Goal: Task Accomplishment & Management: Use online tool/utility

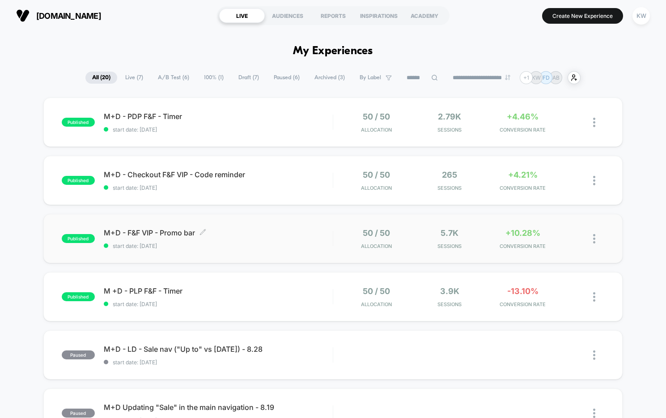
click at [304, 243] on span "start date: [DATE]" at bounding box center [218, 246] width 229 height 7
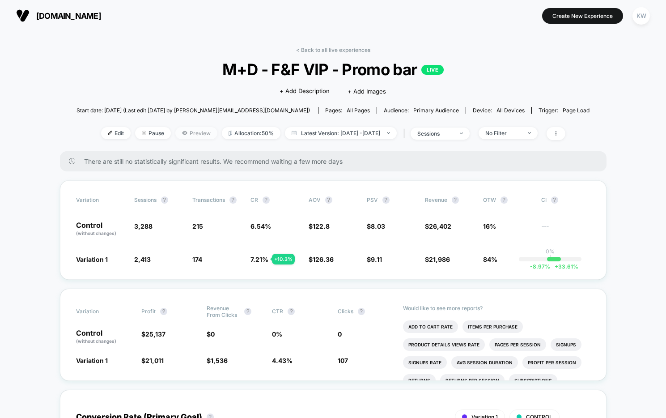
click at [178, 134] on span "Preview" at bounding box center [196, 133] width 42 height 12
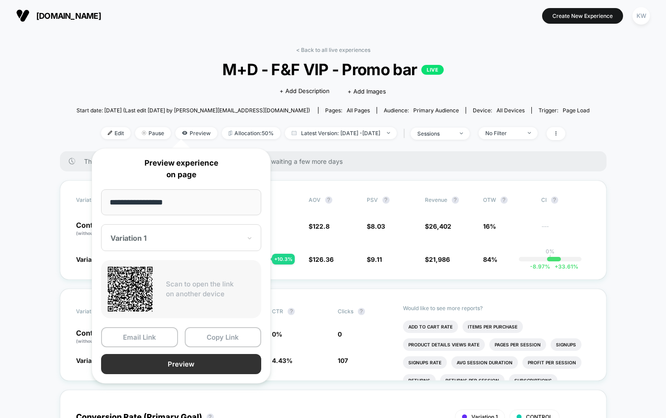
click at [145, 364] on button "Preview" at bounding box center [181, 364] width 160 height 20
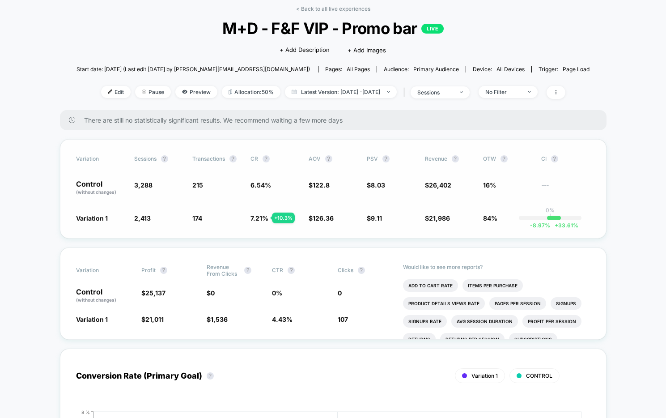
scroll to position [43, 0]
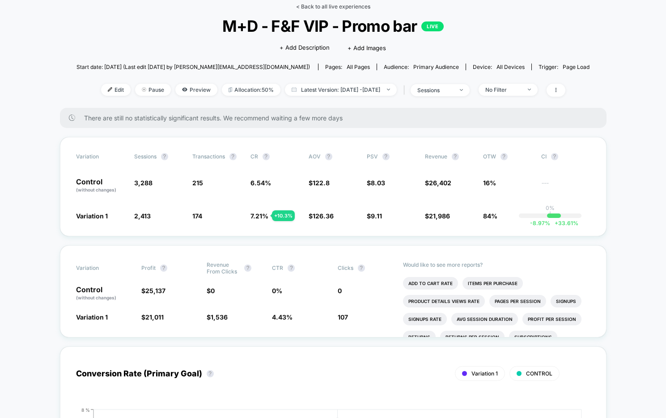
click at [310, 7] on link "< Back to all live experiences" at bounding box center [333, 6] width 74 height 7
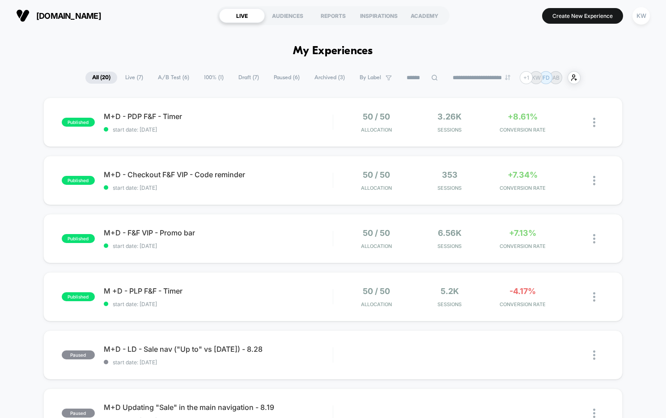
click at [243, 74] on span "Draft ( 7 )" at bounding box center [249, 78] width 34 height 12
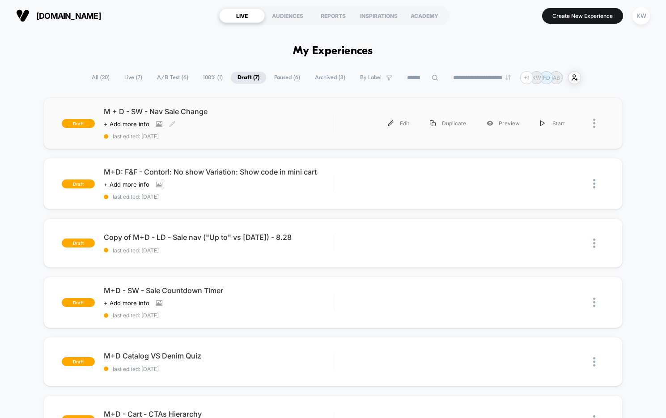
click at [198, 112] on span "M + D - SW - Nav Sale Change" at bounding box center [218, 111] width 229 height 9
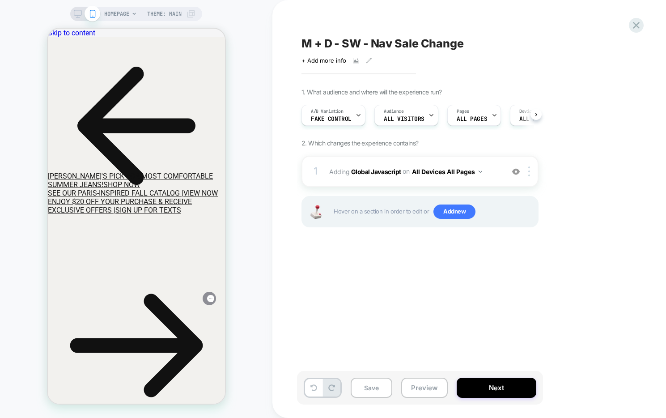
scroll to position [0, 0]
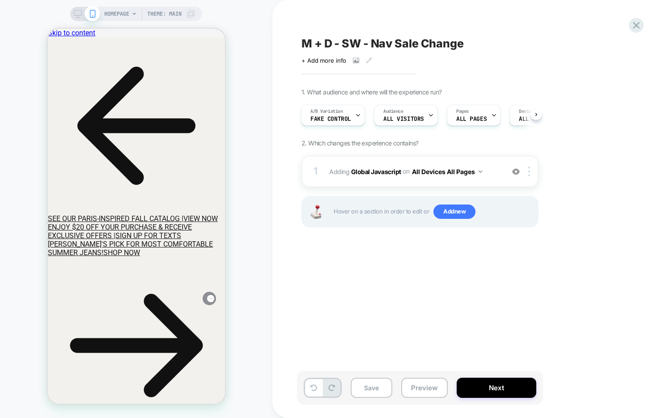
click at [77, 17] on icon at bounding box center [78, 14] width 8 height 8
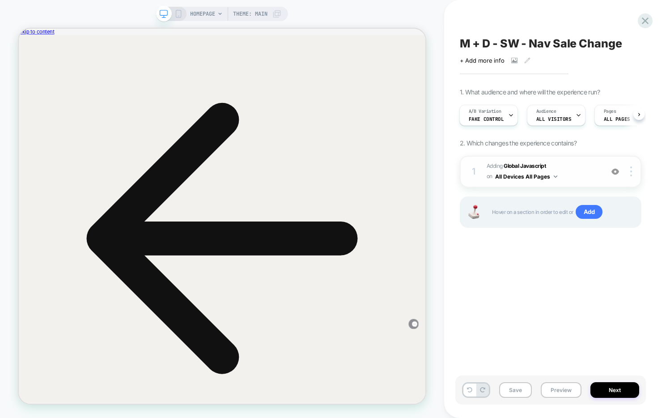
scroll to position [0, 1]
click at [588, 175] on span "Adding Global Javascript on All Devices All Pages" at bounding box center [543, 171] width 112 height 21
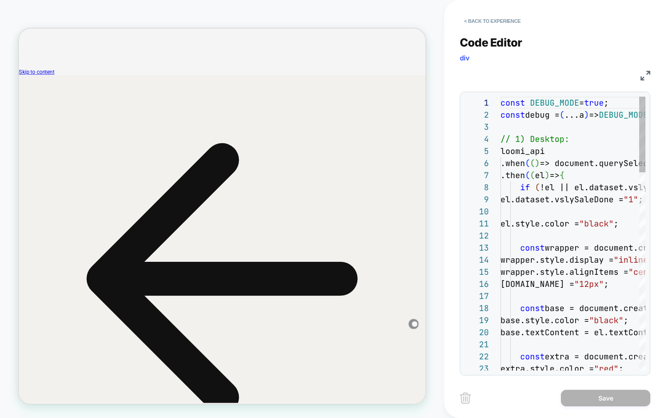
scroll to position [34, 0]
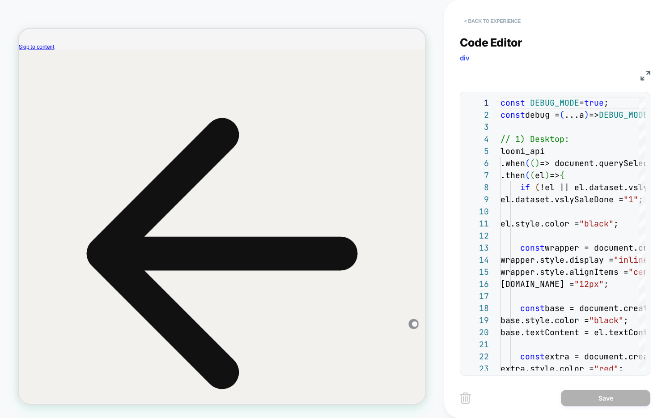
click at [511, 23] on button "< Back to experience" at bounding box center [492, 21] width 65 height 14
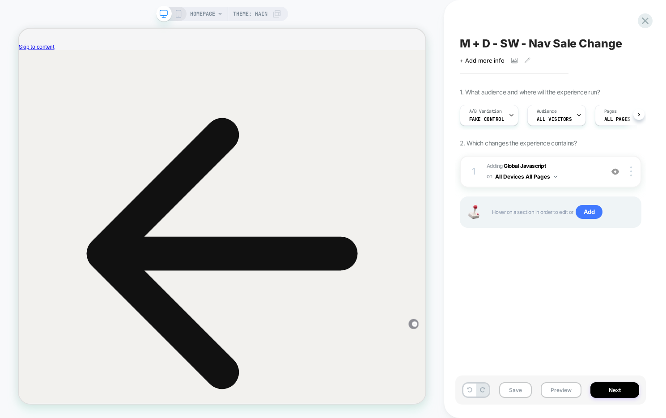
scroll to position [0, 0]
click at [179, 16] on icon at bounding box center [179, 14] width 8 height 8
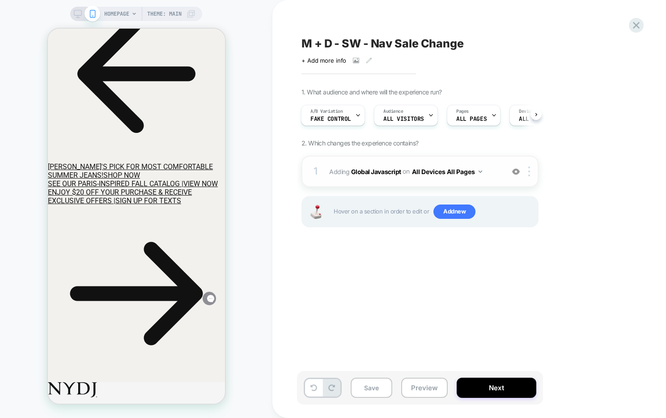
scroll to position [34, 0]
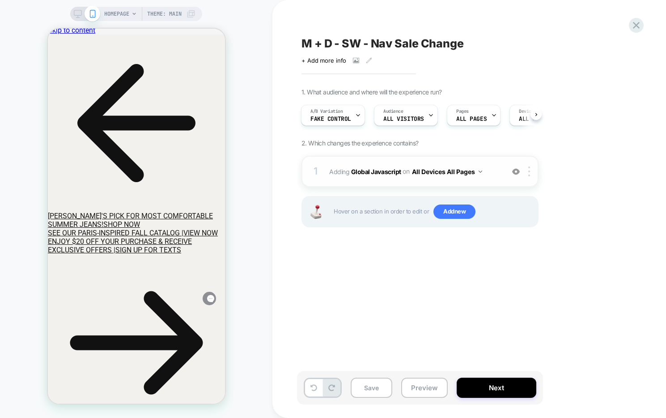
click at [496, 177] on span "Adding Global Javascript on All Devices All Pages" at bounding box center [414, 171] width 170 height 13
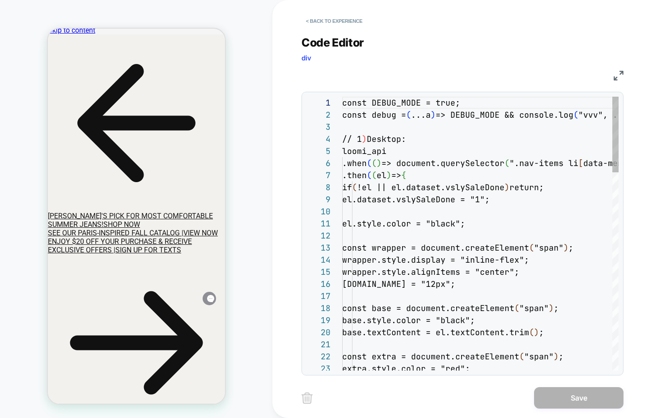
scroll to position [121, 0]
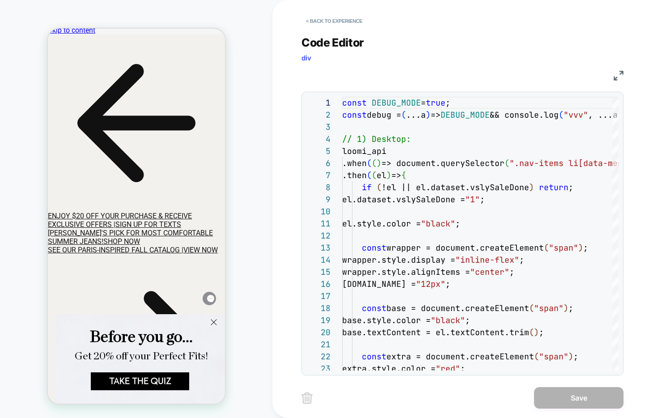
scroll to position [0, 0]
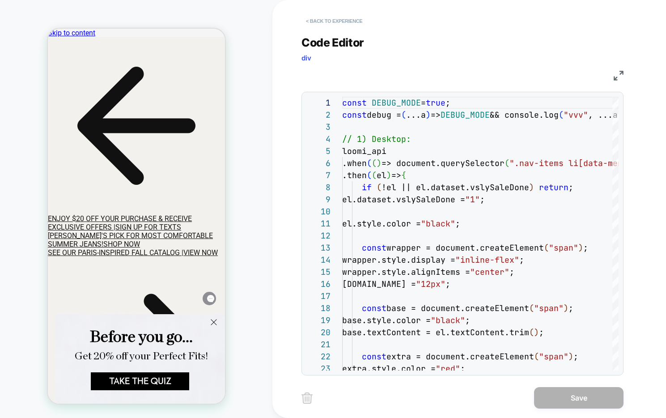
click at [324, 24] on button "< Back to experience" at bounding box center [334, 21] width 65 height 14
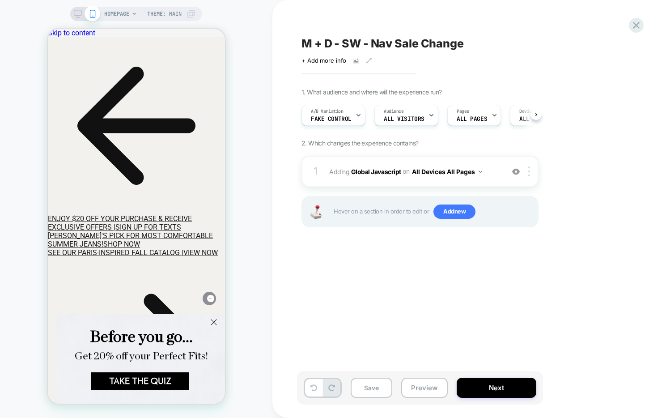
scroll to position [0, 0]
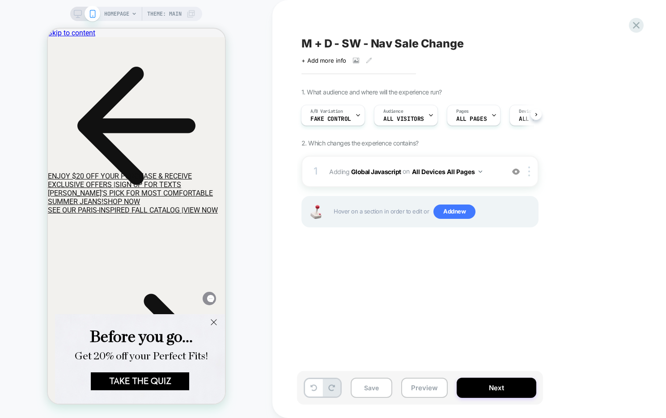
click at [77, 10] on icon at bounding box center [78, 14] width 8 height 8
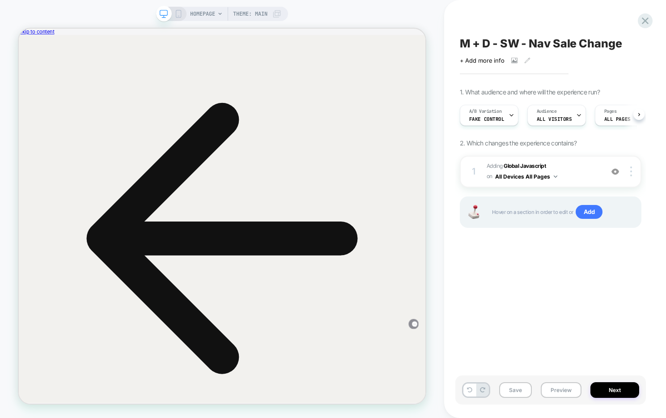
scroll to position [0, 0]
click at [644, 19] on icon at bounding box center [645, 20] width 7 height 7
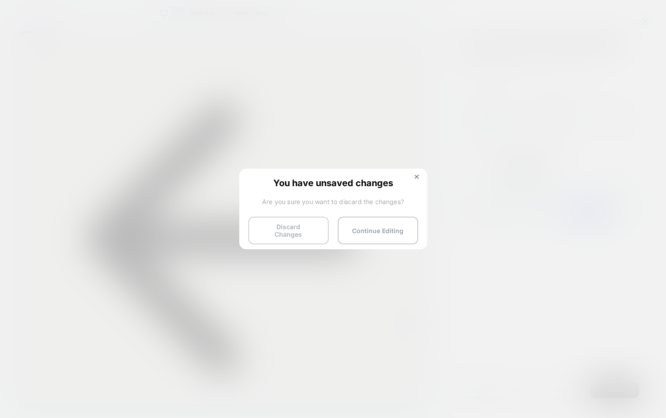
click at [304, 227] on button "Discard Changes" at bounding box center [288, 231] width 81 height 28
